Goal: Find specific page/section: Find specific page/section

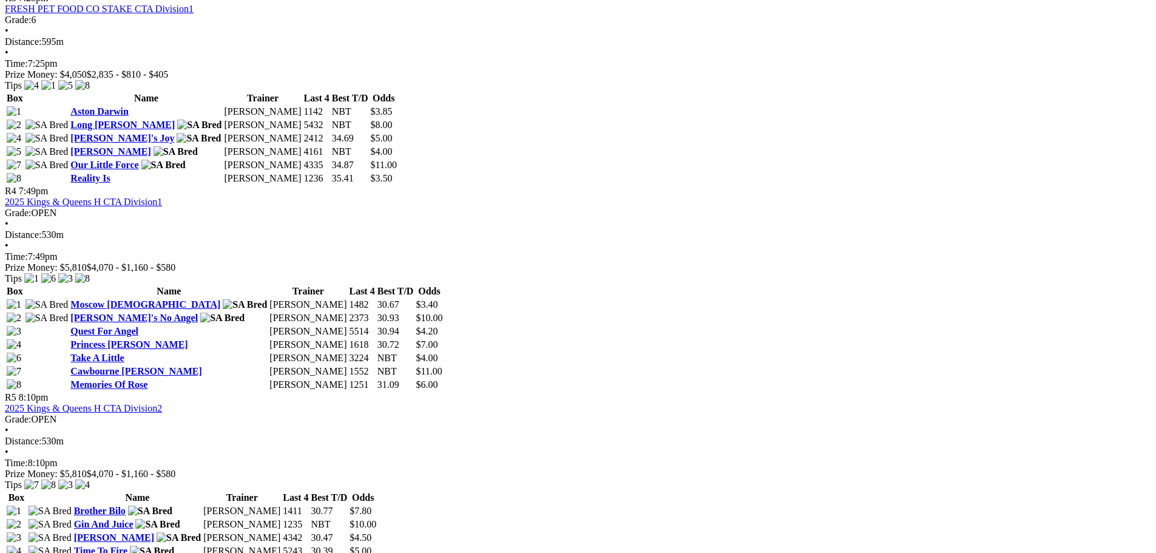
scroll to position [971, 0]
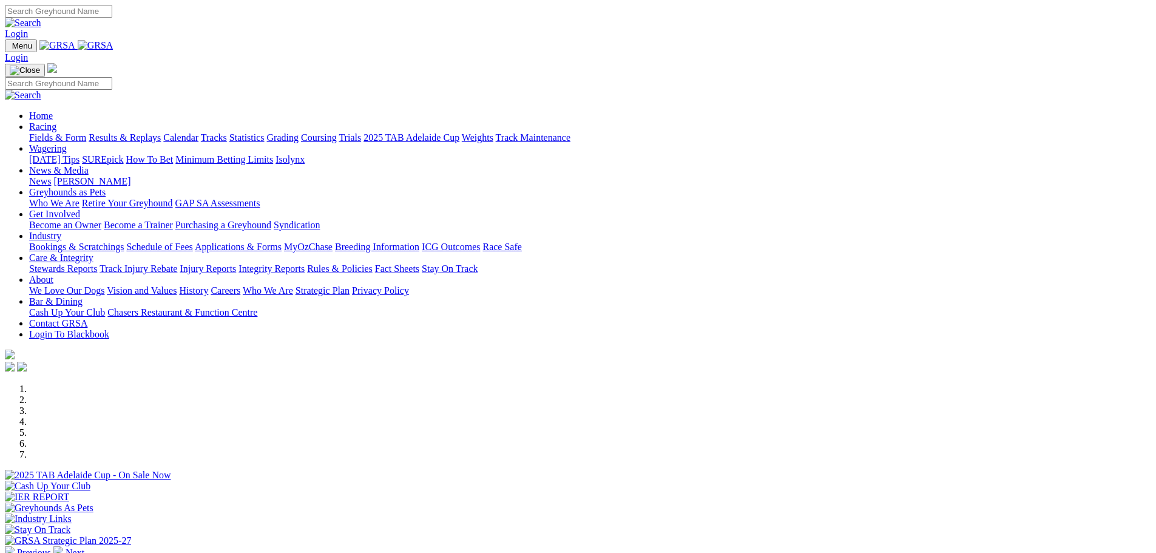
click at [198, 132] on link "Calendar" at bounding box center [180, 137] width 35 height 10
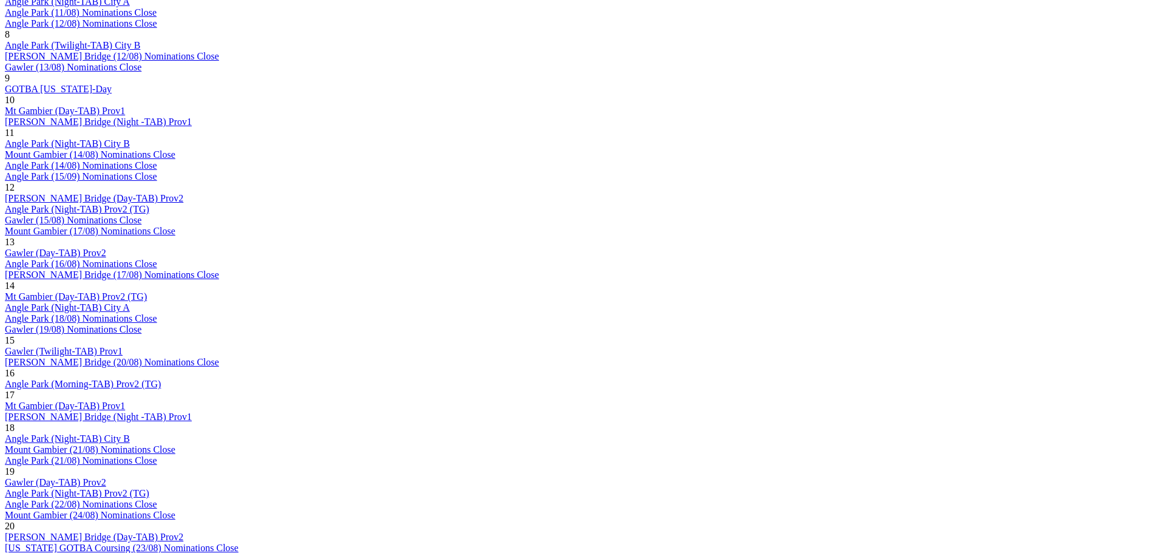
scroll to position [1214, 0]
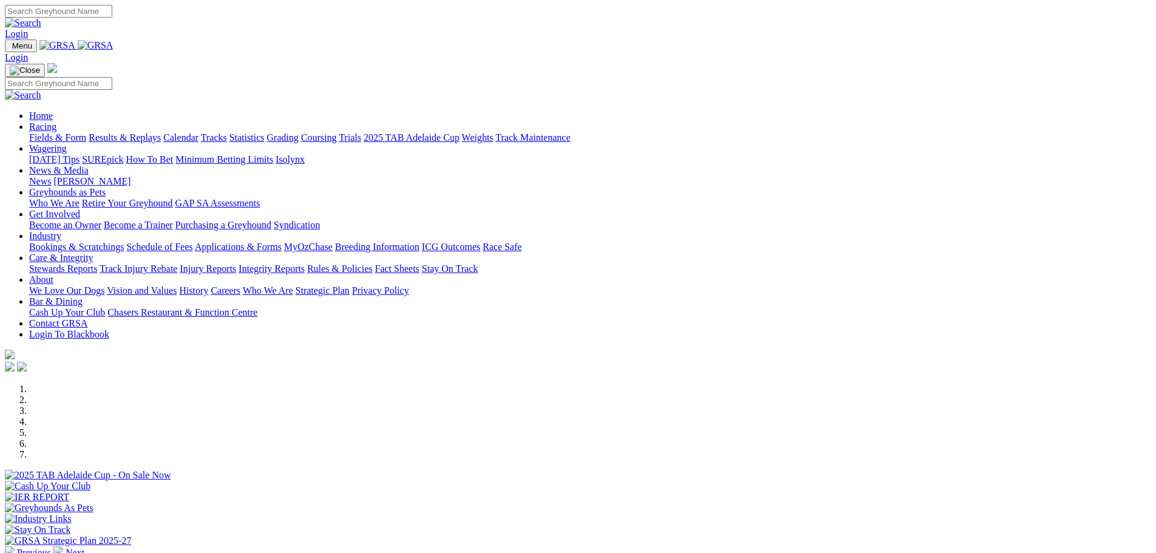
scroll to position [303, 0]
